Goal: Task Accomplishment & Management: Manage account settings

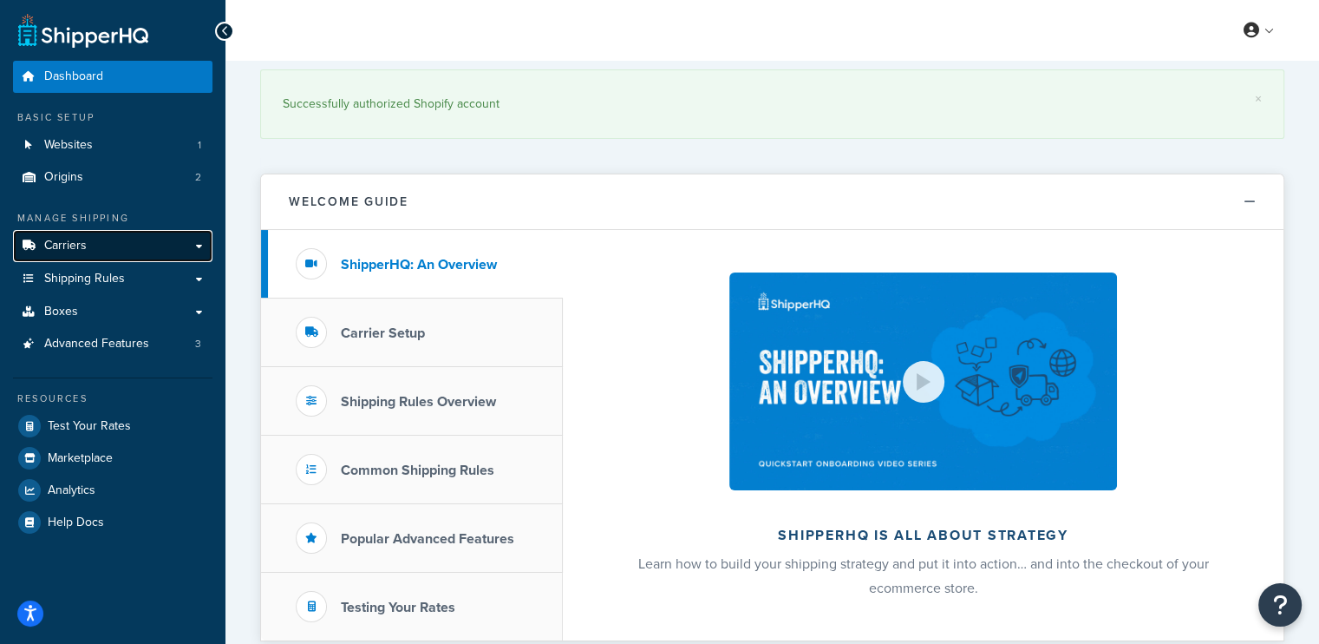
click at [78, 239] on span "Carriers" at bounding box center [65, 246] width 43 height 15
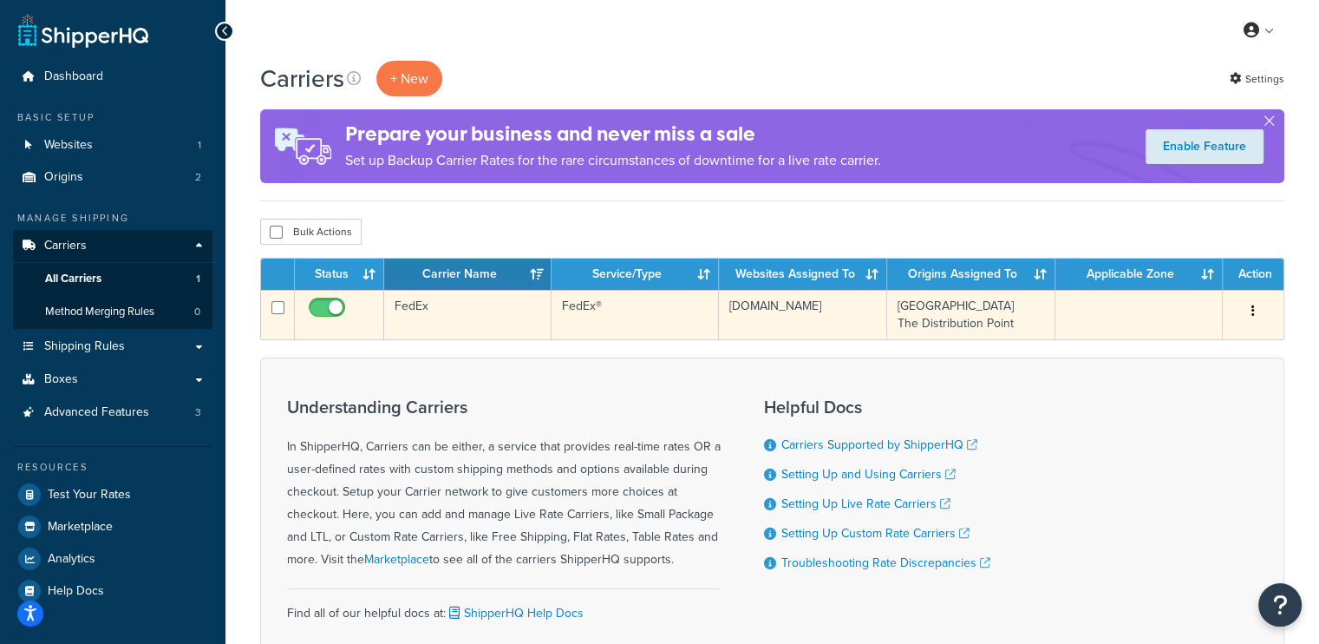
click at [482, 305] on td "FedEx" at bounding box center [467, 314] width 167 height 49
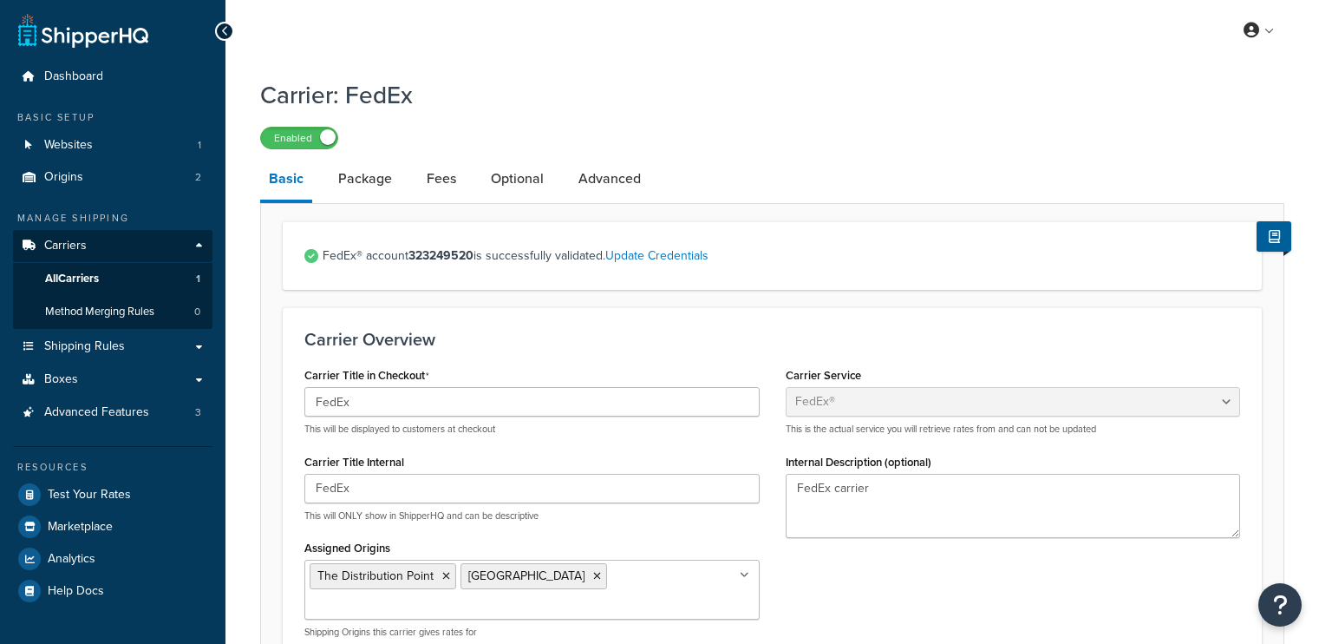
select select "fedEx"
select select "REGULAR_PICKUP"
select select "YOUR_PACKAGING"
click at [201, 343] on link "Shipping Rules" at bounding box center [113, 347] width 200 height 32
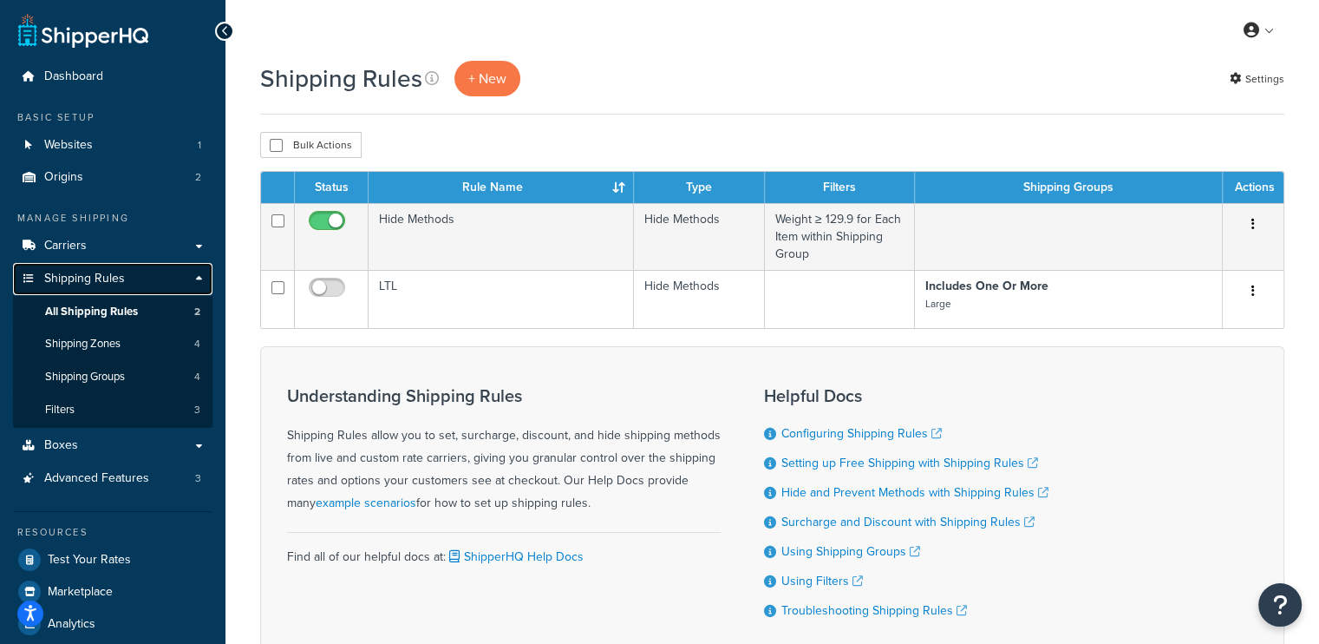
click at [194, 265] on link "Shipping Rules" at bounding box center [113, 279] width 200 height 32
